Goal: Navigation & Orientation: Find specific page/section

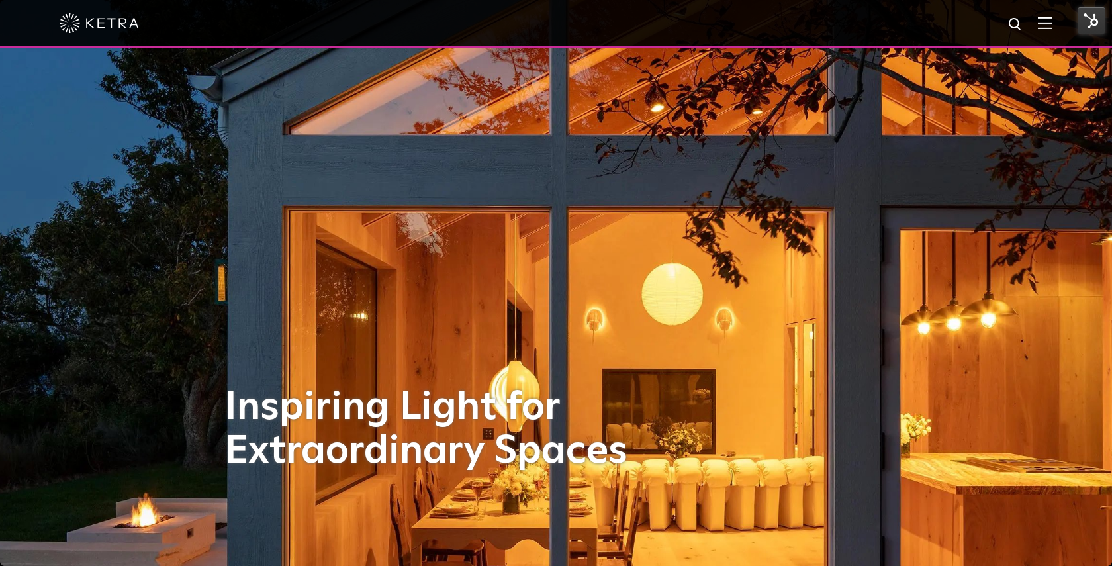
click at [1056, 19] on div at bounding box center [556, 24] width 1112 height 48
click at [1049, 22] on img at bounding box center [1045, 23] width 15 height 13
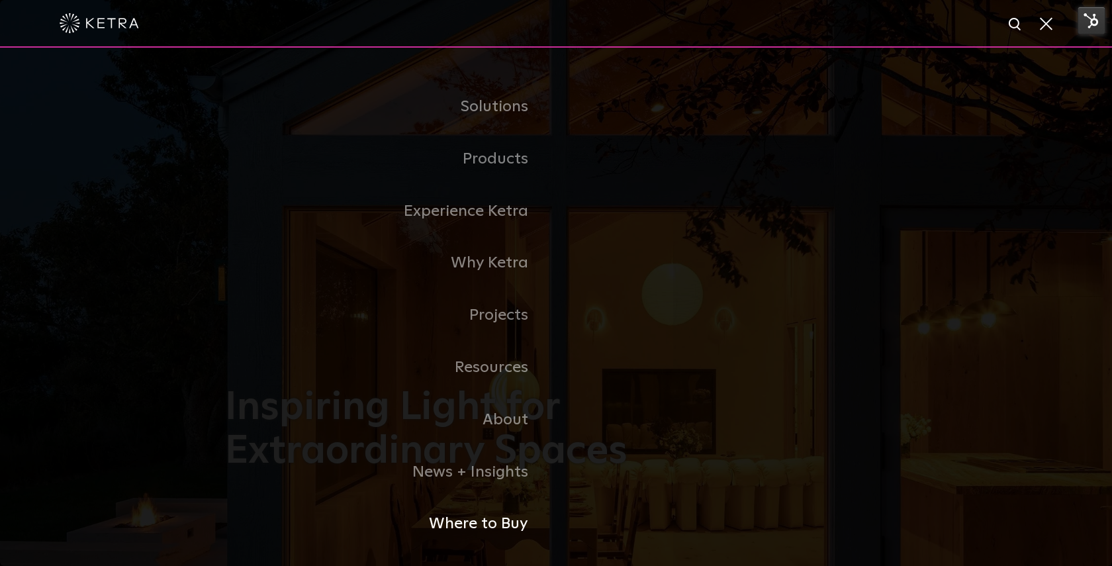
click at [459, 536] on link "Where to Buy" at bounding box center [390, 524] width 331 height 52
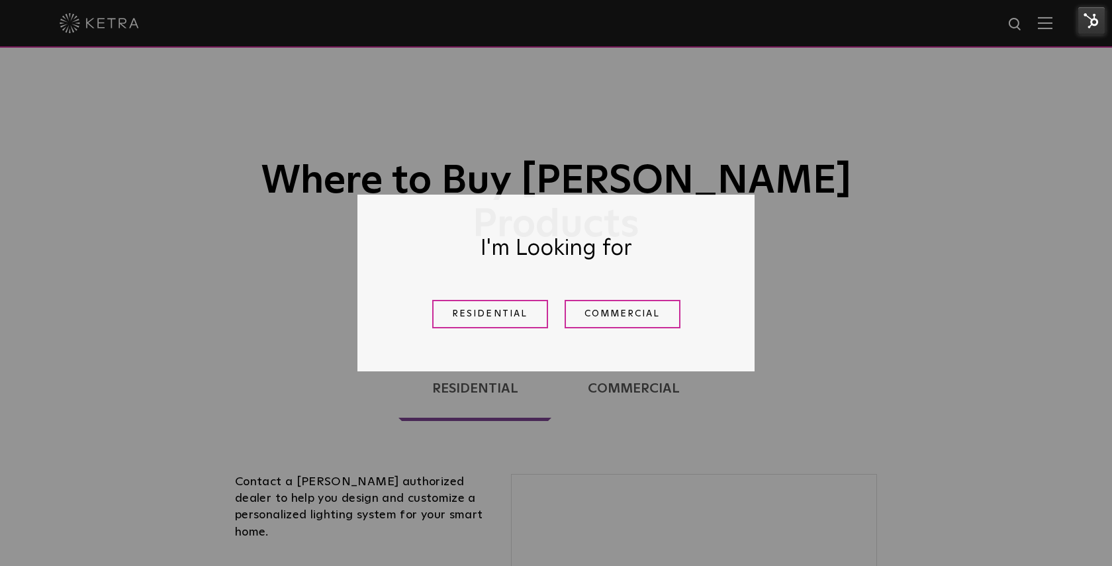
click at [504, 316] on link "Residential" at bounding box center [490, 314] width 116 height 28
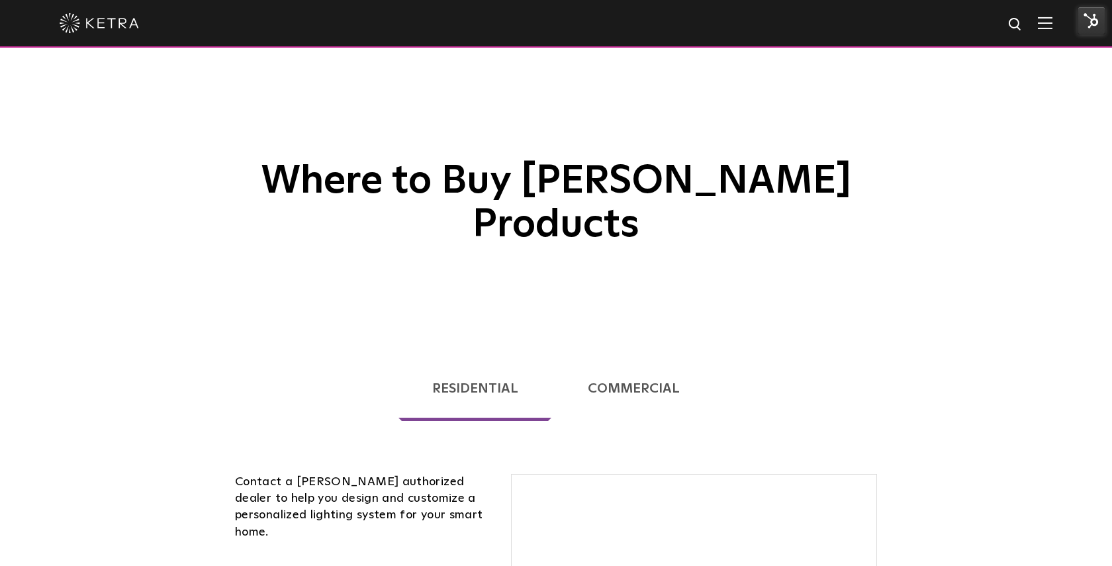
scroll to position [265, 0]
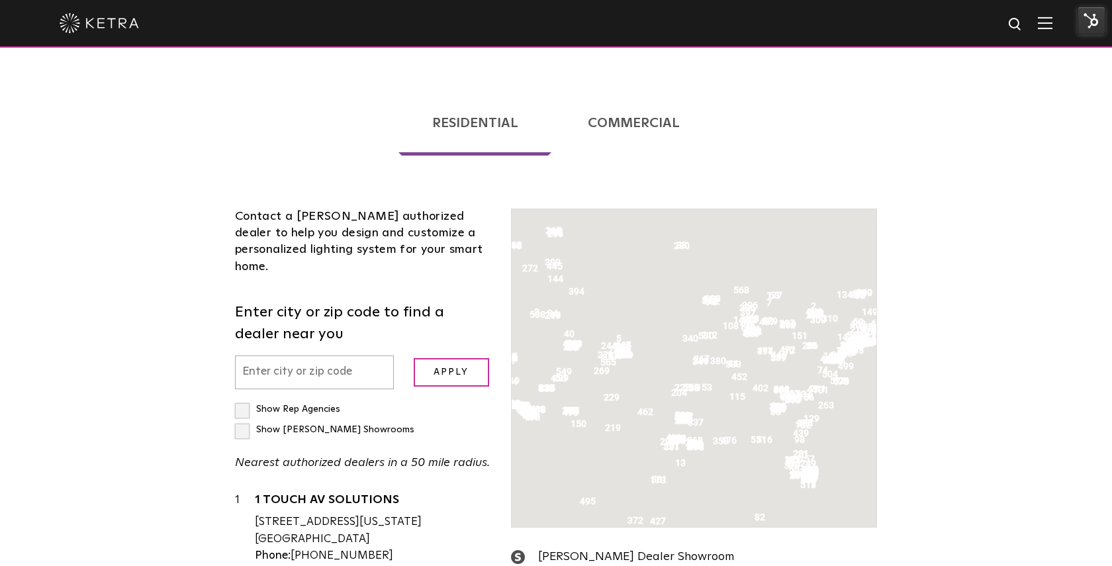
click at [342, 356] on input "text" at bounding box center [314, 373] width 159 height 34
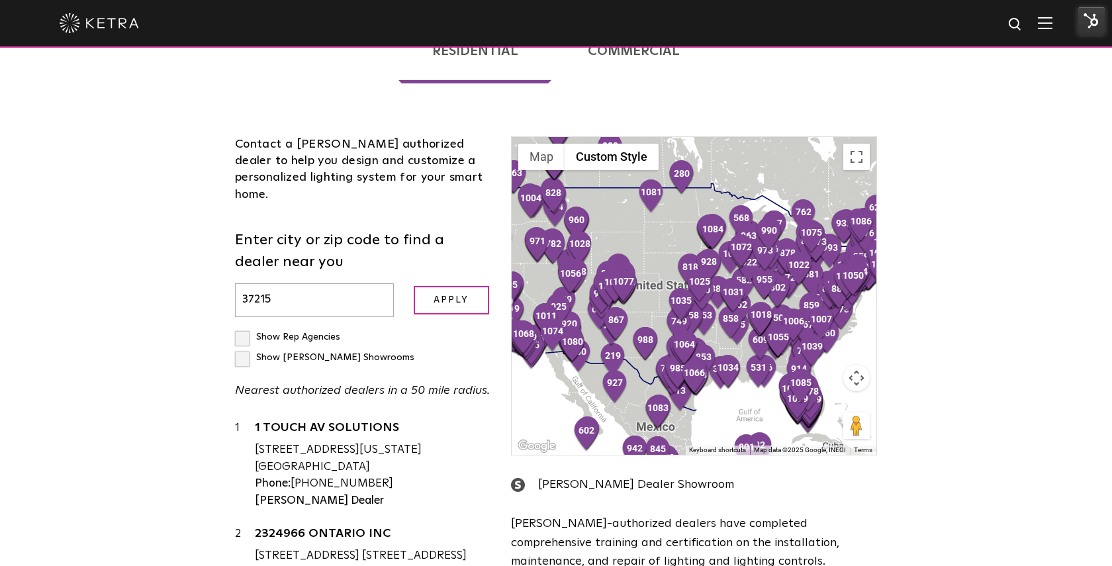
type input "37215"
click at [414, 286] on input "Apply" at bounding box center [451, 300] width 75 height 28
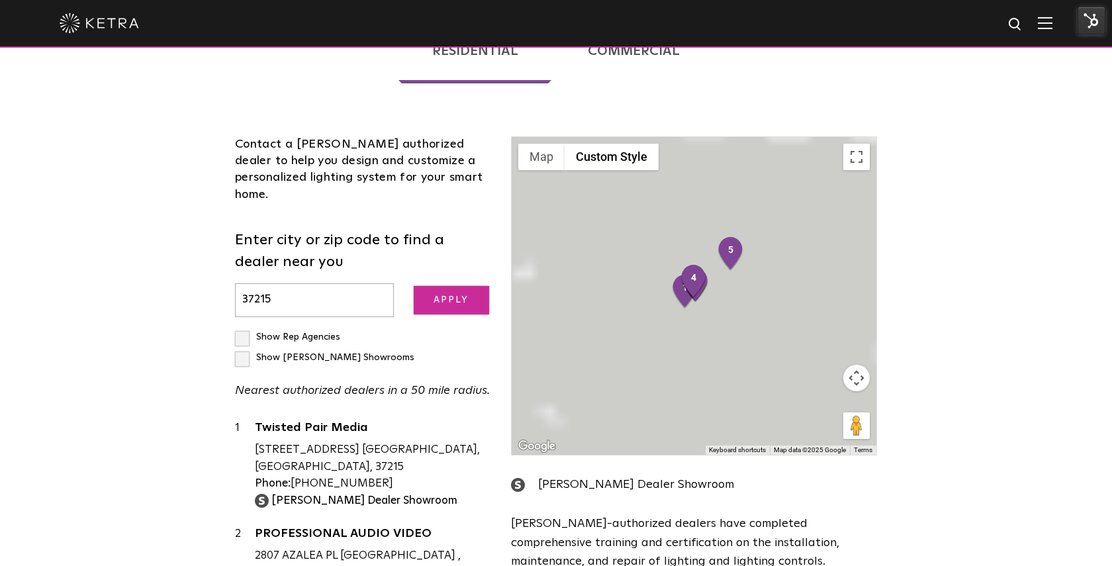
click at [456, 286] on input "Apply" at bounding box center [451, 300] width 75 height 28
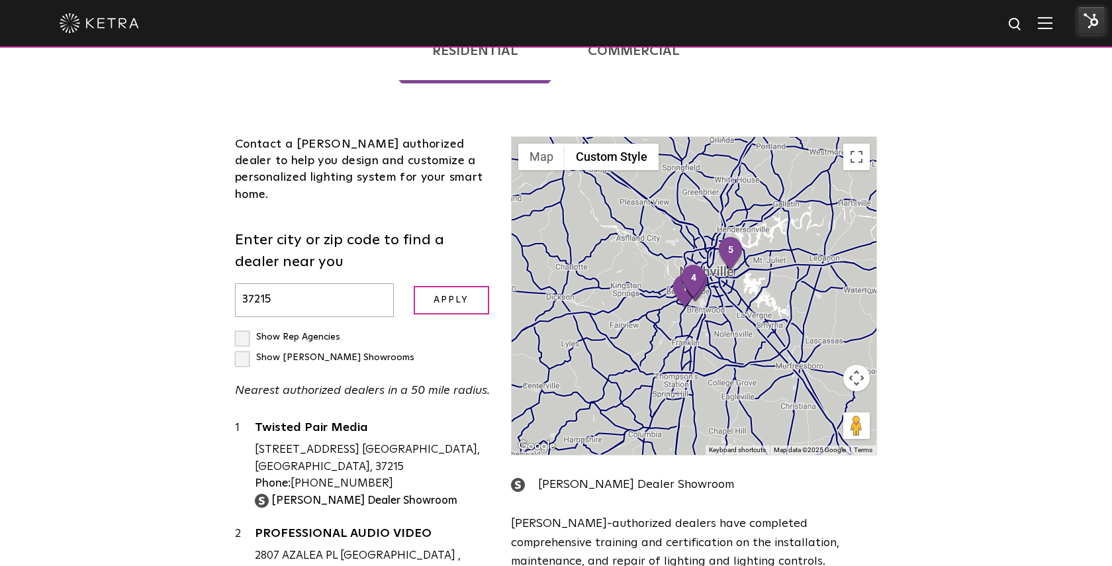
click at [361, 353] on label "Show [PERSON_NAME] Showrooms" at bounding box center [324, 357] width 179 height 9
click at [244, 327] on input "Show [PERSON_NAME] Showrooms" at bounding box center [239, 331] width 9 height 9
checkbox input "true"
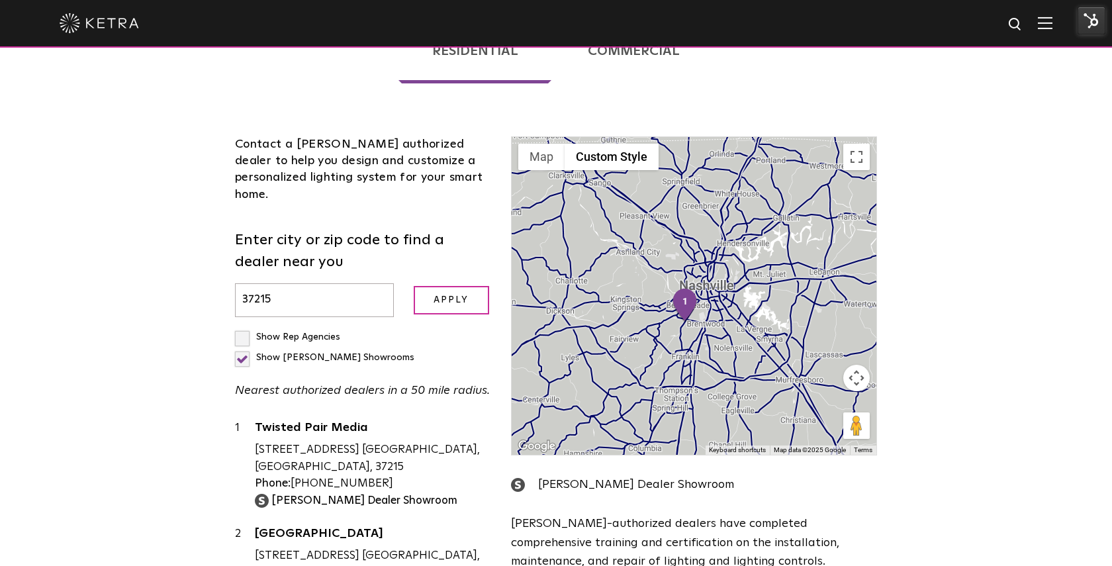
click at [311, 283] on input "37215" at bounding box center [314, 300] width 159 height 34
click at [414, 286] on input "Apply" at bounding box center [451, 300] width 75 height 28
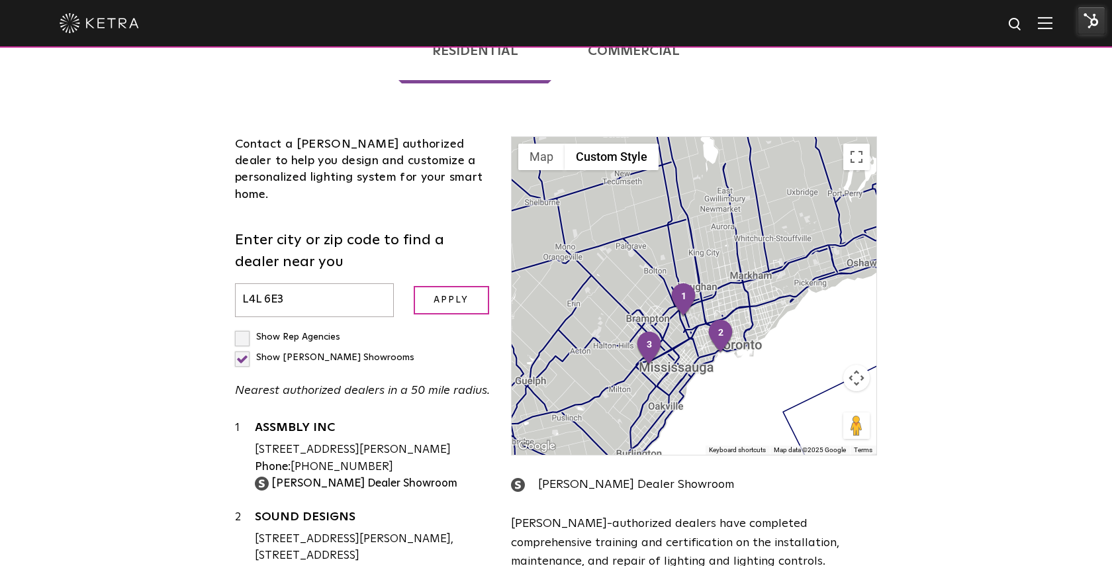
type input "L4L 6E3"
click at [414, 286] on input "Apply" at bounding box center [451, 300] width 75 height 28
